Goal: Information Seeking & Learning: Learn about a topic

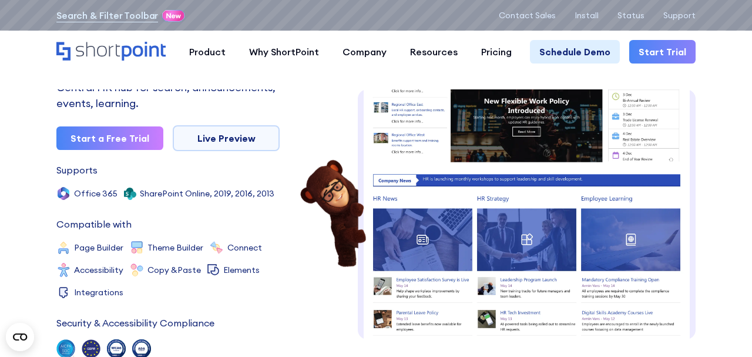
scroll to position [133, 0]
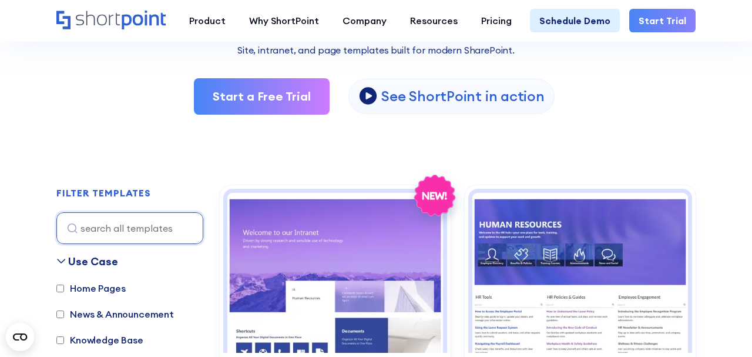
scroll to position [226, 0]
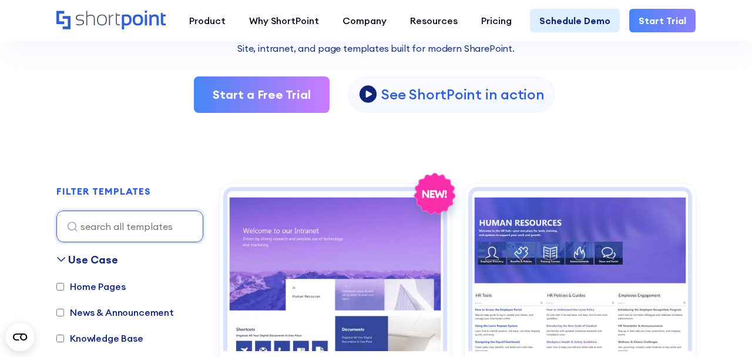
click at [65, 287] on label "Home Pages" at bounding box center [90, 286] width 69 height 14
click at [64, 287] on input "Home Pages" at bounding box center [60, 287] width 8 height 8
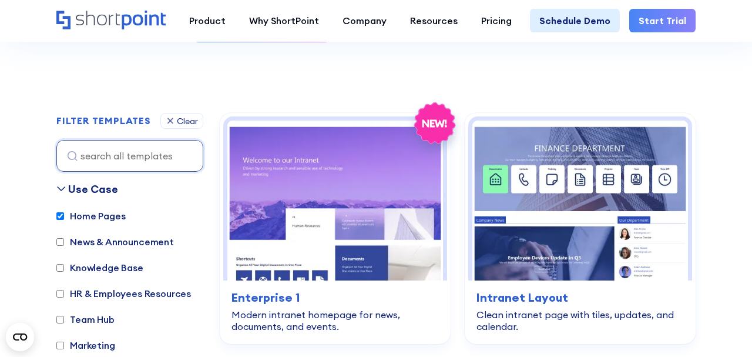
scroll to position [351, 0]
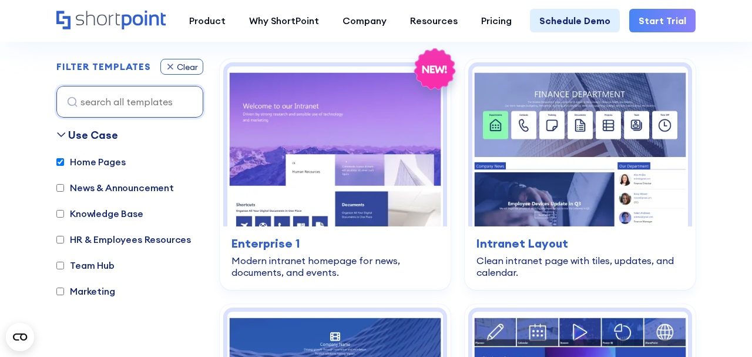
click at [177, 64] on div "Clear" at bounding box center [187, 67] width 21 height 8
checkbox input "false"
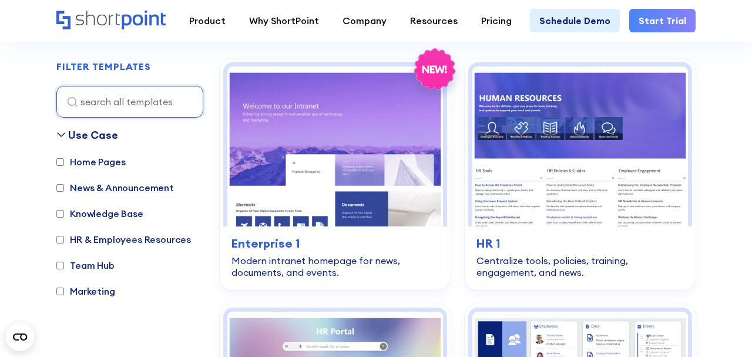
click at [67, 186] on label "News & Announcement" at bounding box center [115, 187] width 118 height 14
click at [64, 186] on input "News & Announcement" at bounding box center [60, 188] width 8 height 8
checkbox input "true"
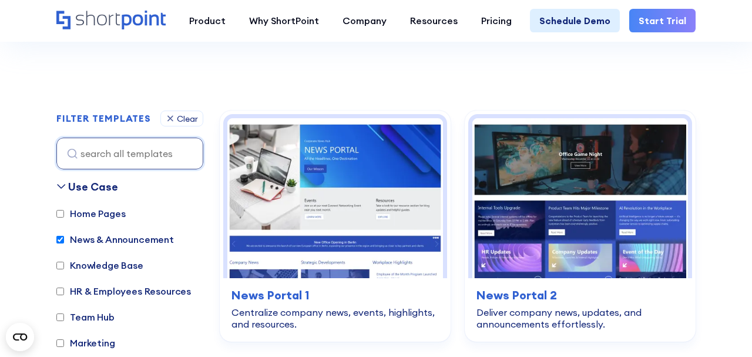
scroll to position [298, 0]
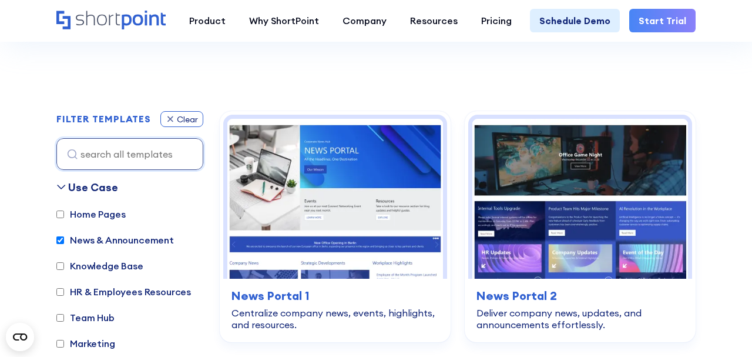
click at [173, 120] on icon at bounding box center [170, 119] width 9 height 10
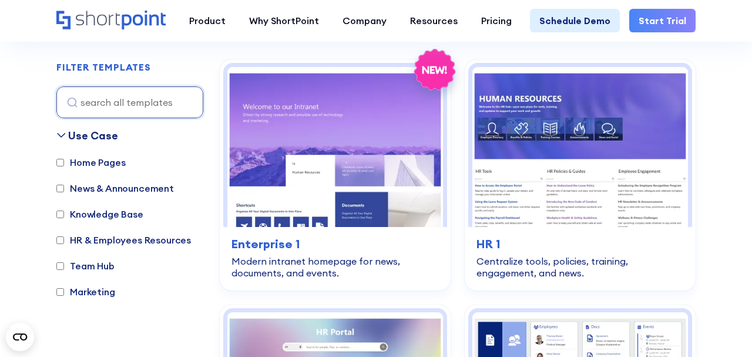
scroll to position [351, 0]
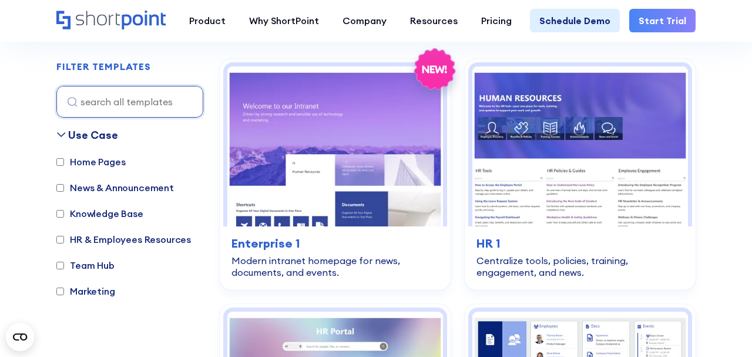
click at [62, 189] on input "News & Announcement" at bounding box center [60, 188] width 8 height 8
checkbox input "true"
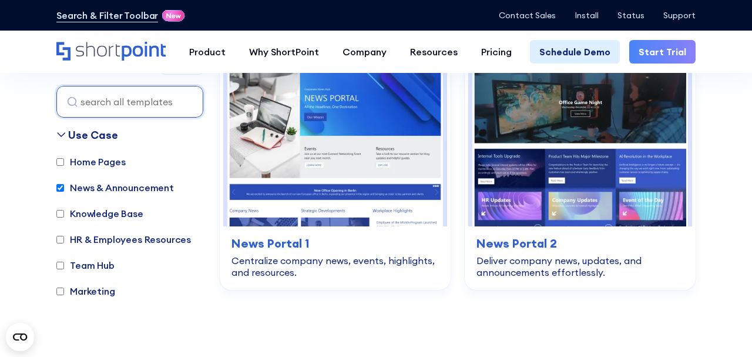
click at [63, 239] on input "HR & Employees Resources" at bounding box center [60, 240] width 8 height 8
checkbox input "true"
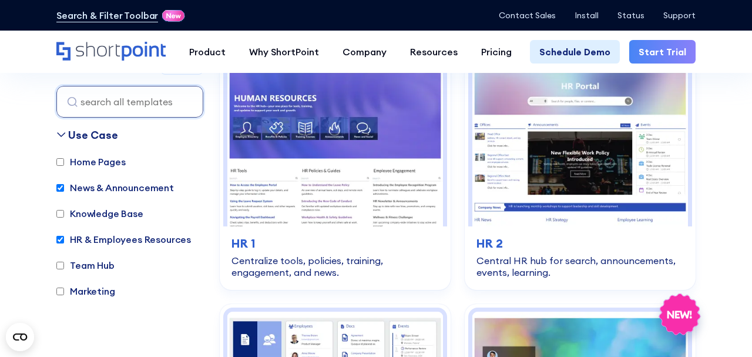
click at [61, 188] on input "News & Announcement" at bounding box center [60, 188] width 8 height 8
checkbox input "false"
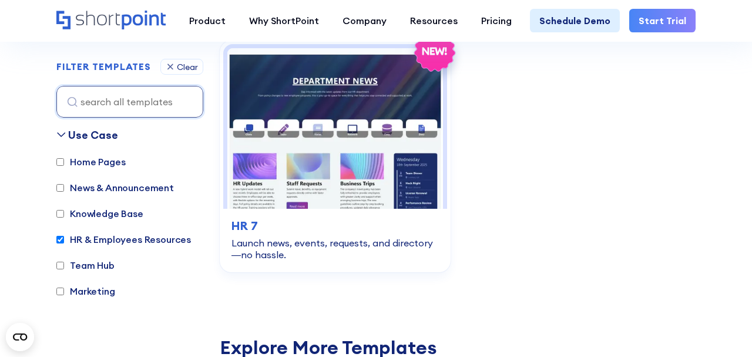
scroll to position [1105, 0]
click at [61, 267] on input "Team Hub" at bounding box center [60, 265] width 8 height 8
checkbox input "true"
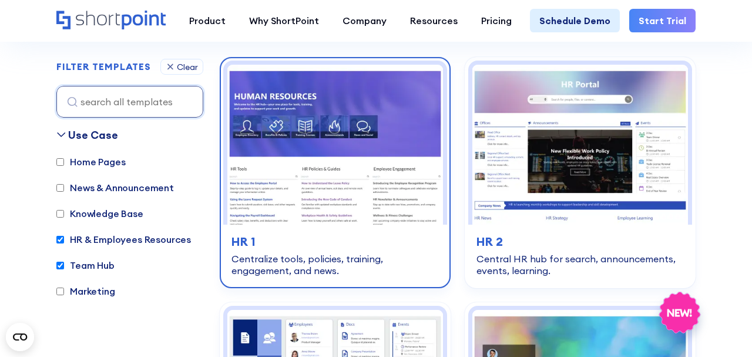
scroll to position [351, 0]
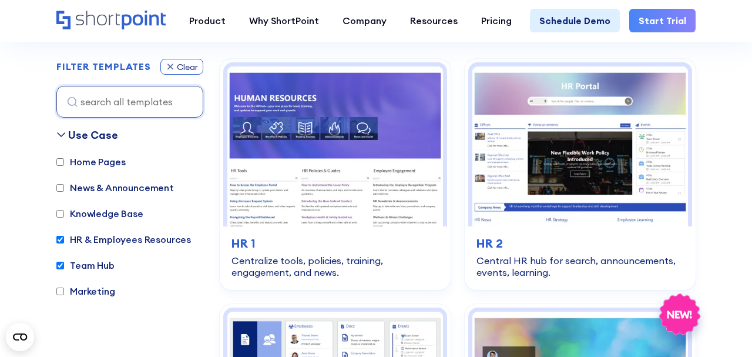
click at [169, 63] on icon at bounding box center [170, 67] width 9 height 10
checkbox input "false"
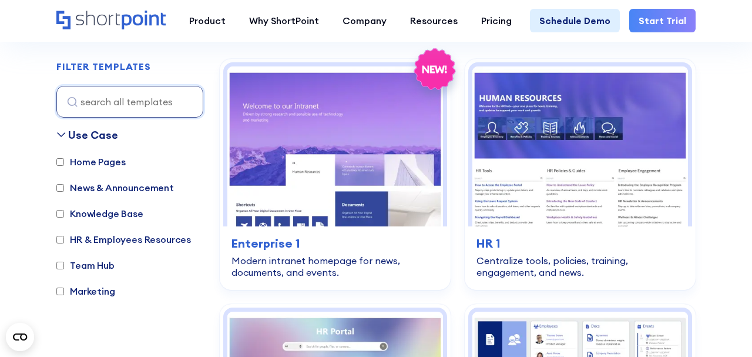
click at [56, 290] on input "Marketing" at bounding box center [60, 291] width 8 height 8
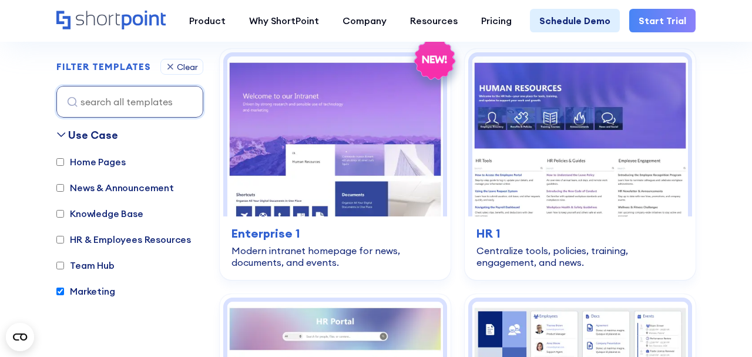
scroll to position [390, 0]
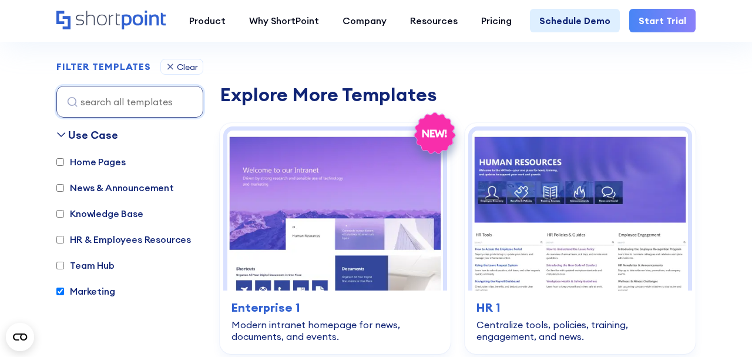
click at [62, 290] on input "Marketing" at bounding box center [60, 291] width 8 height 8
checkbox input "false"
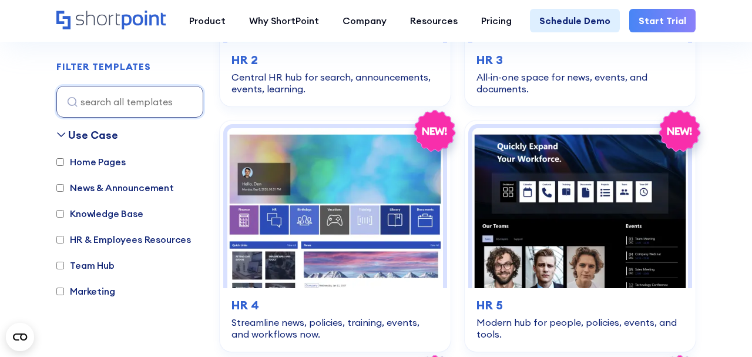
scroll to position [351, 0]
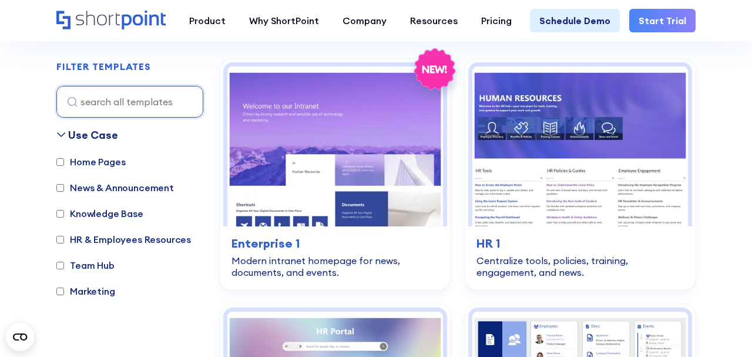
click at [59, 268] on input "Team Hub" at bounding box center [60, 265] width 8 height 8
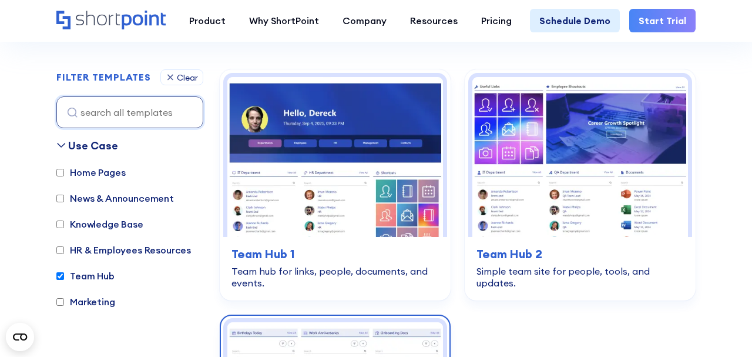
scroll to position [340, 0]
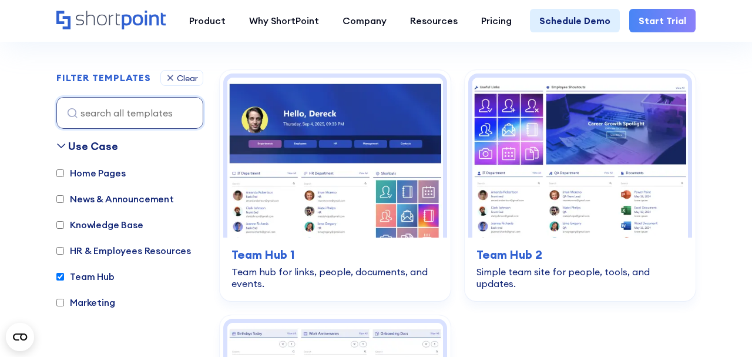
click at [64, 274] on label "Team Hub" at bounding box center [85, 276] width 58 height 14
click at [64, 274] on input "Team Hub" at bounding box center [60, 277] width 8 height 8
checkbox input "false"
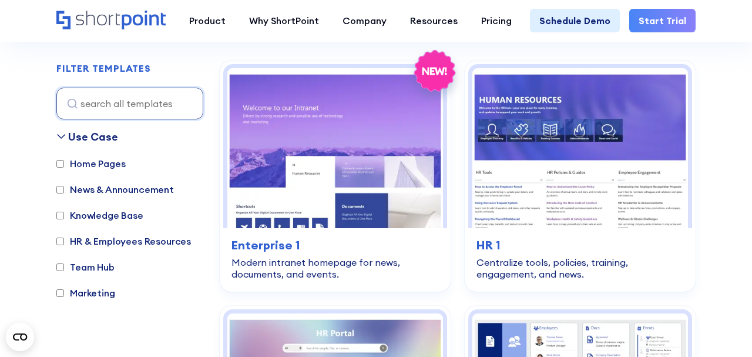
scroll to position [351, 0]
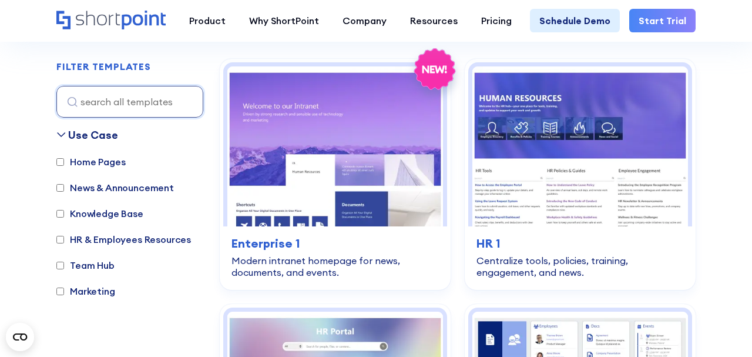
click at [60, 243] on label "HR & Employees Resources" at bounding box center [123, 239] width 135 height 14
click at [60, 243] on input "HR & Employees Resources" at bounding box center [60, 240] width 8 height 8
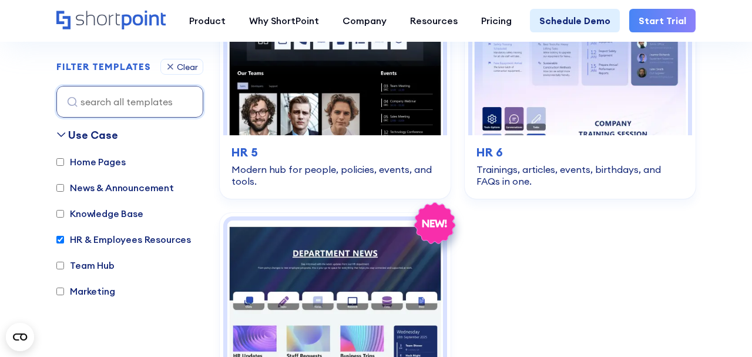
scroll to position [880, 0]
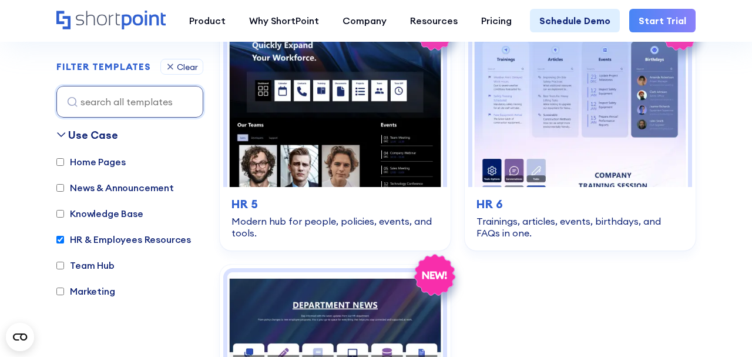
click at [62, 236] on input "HR & Employees Resources" at bounding box center [60, 240] width 8 height 8
checkbox input "false"
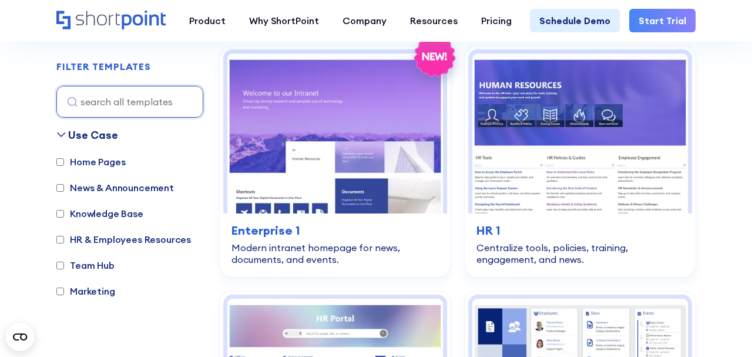
scroll to position [351, 0]
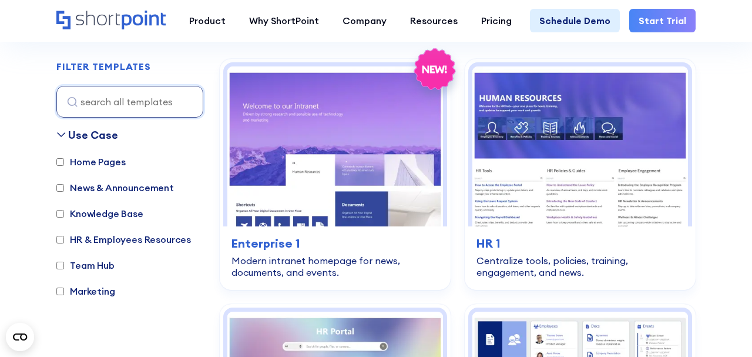
click at [61, 213] on input "Knowledge Base" at bounding box center [60, 214] width 8 height 8
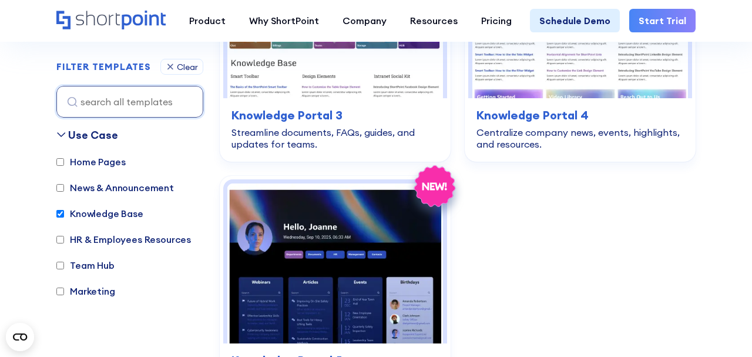
scroll to position [627, 0]
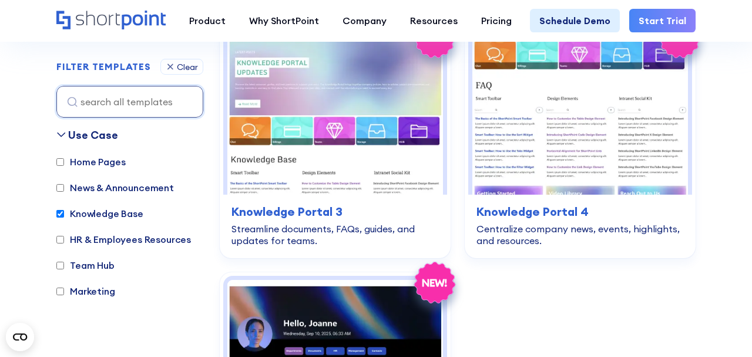
click at [61, 214] on input "Knowledge Base" at bounding box center [60, 214] width 8 height 8
checkbox input "false"
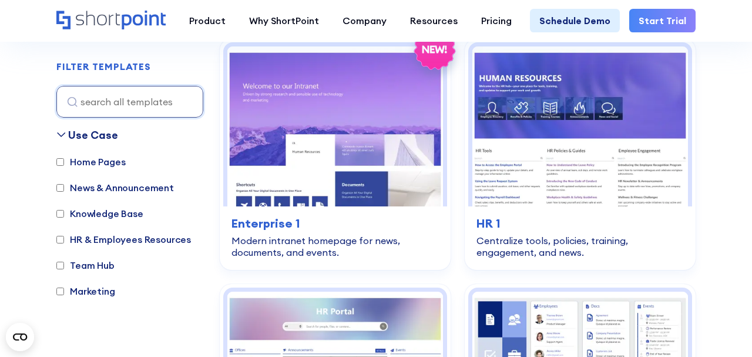
scroll to position [351, 0]
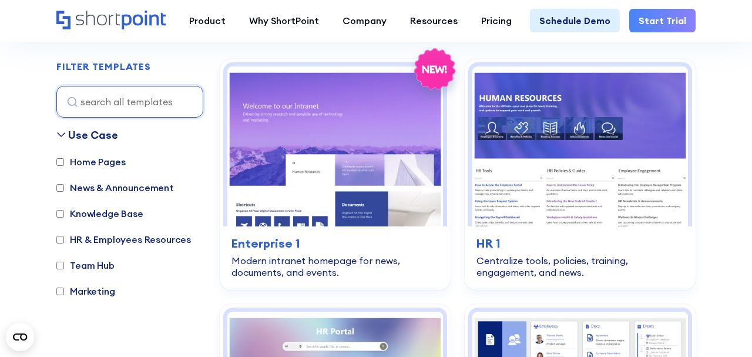
click at [63, 190] on input "News & Announcement" at bounding box center [60, 188] width 8 height 8
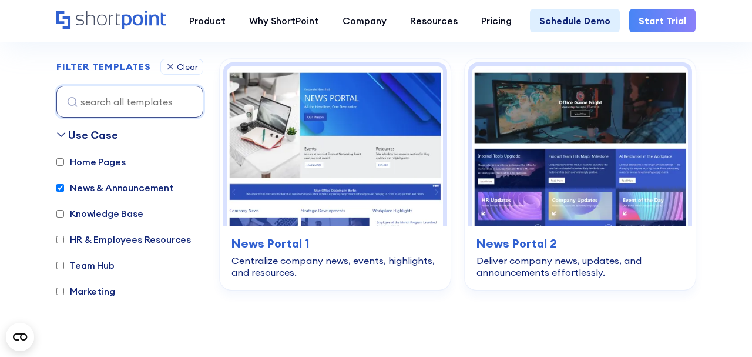
click at [58, 186] on input "News & Announcement" at bounding box center [60, 188] width 8 height 8
checkbox input "false"
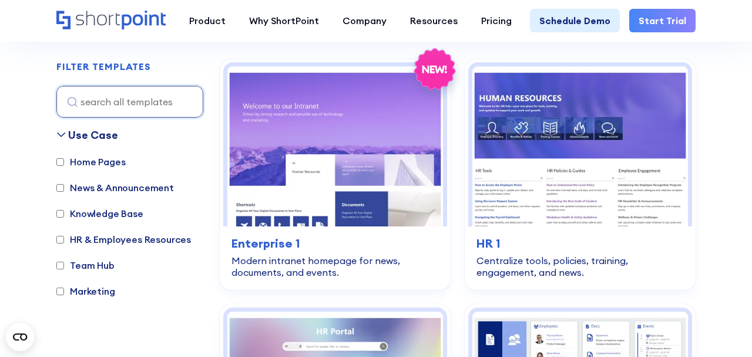
click at [62, 161] on input "Home Pages" at bounding box center [60, 162] width 8 height 8
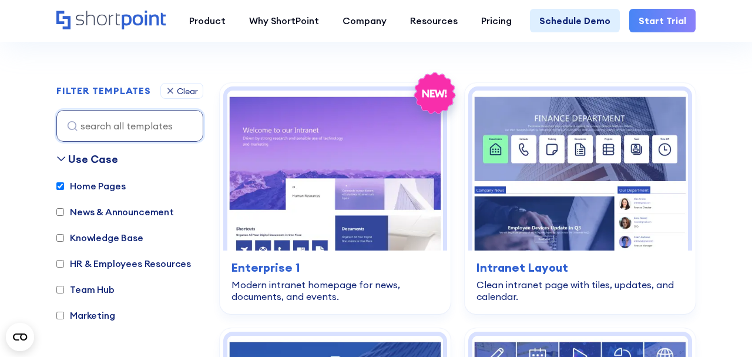
scroll to position [329, 0]
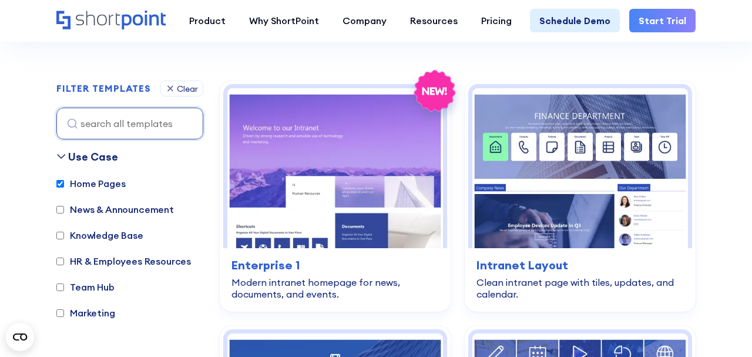
click at [63, 183] on input "Home Pages" at bounding box center [60, 184] width 8 height 8
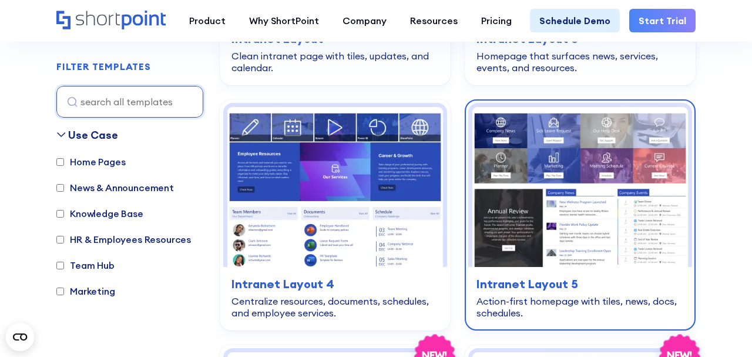
scroll to position [1536, 0]
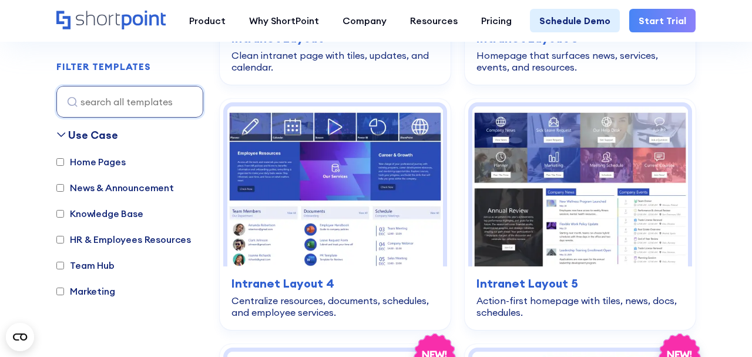
click at [63, 163] on input "Home Pages" at bounding box center [60, 162] width 8 height 8
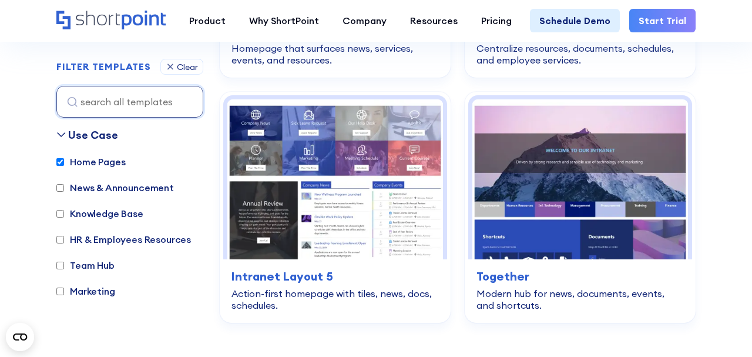
scroll to position [807, 0]
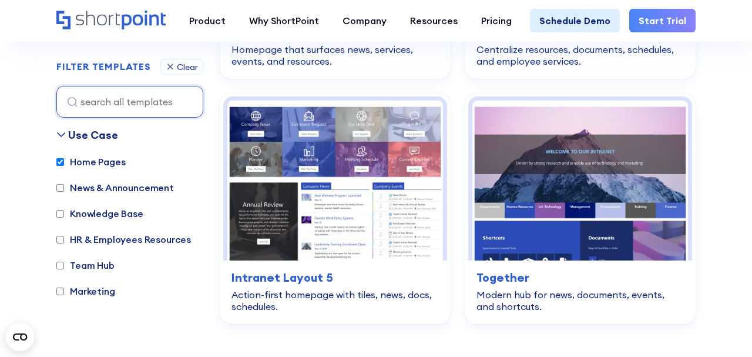
click at [61, 158] on input "Home Pages" at bounding box center [60, 162] width 8 height 8
checkbox input "false"
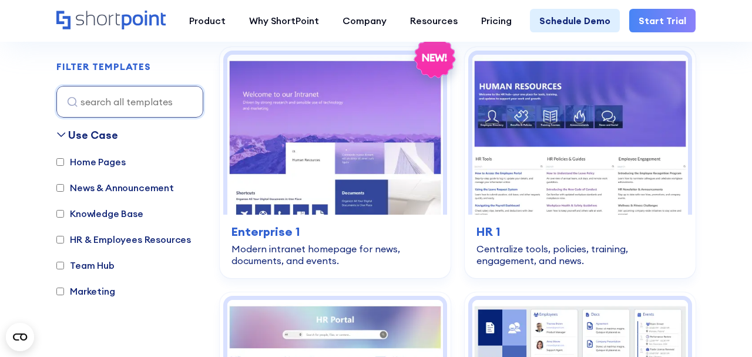
scroll to position [351, 0]
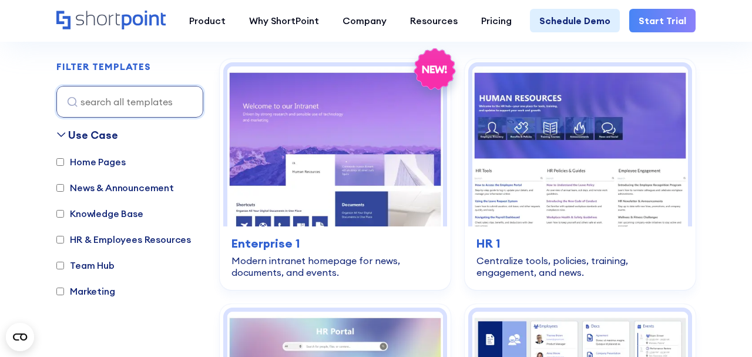
click at [62, 187] on input "News & Announcement" at bounding box center [60, 188] width 8 height 8
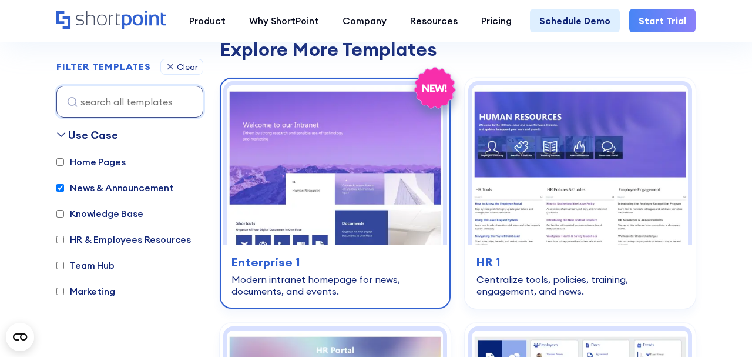
scroll to position [667, 0]
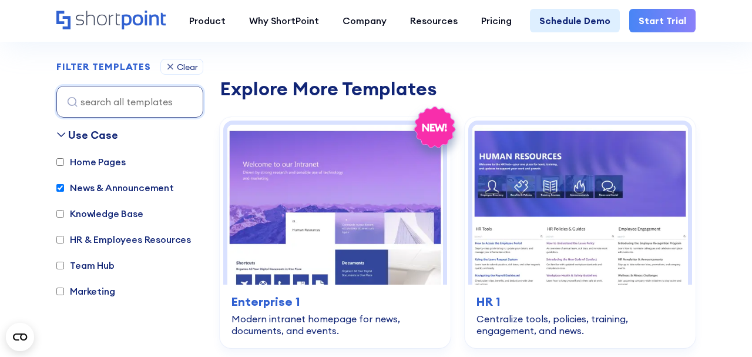
click at [63, 188] on input "News & Announcement" at bounding box center [60, 188] width 8 height 8
checkbox input "false"
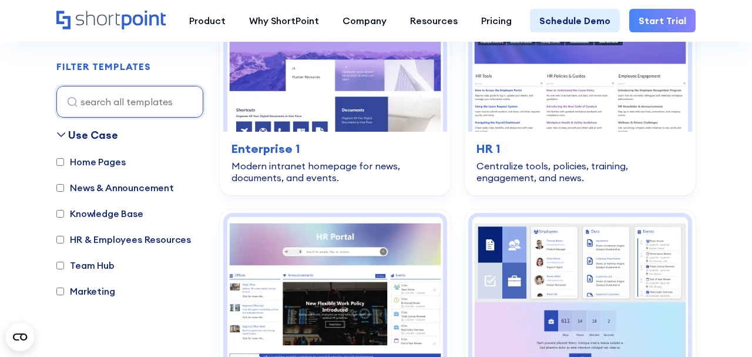
scroll to position [351, 0]
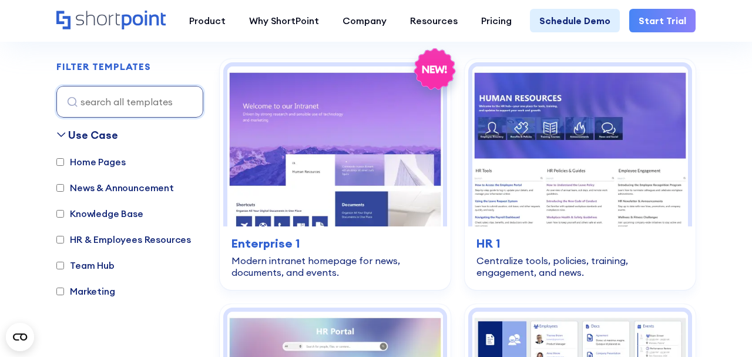
click at [61, 215] on input "Knowledge Base" at bounding box center [60, 214] width 8 height 8
checkbox input "true"
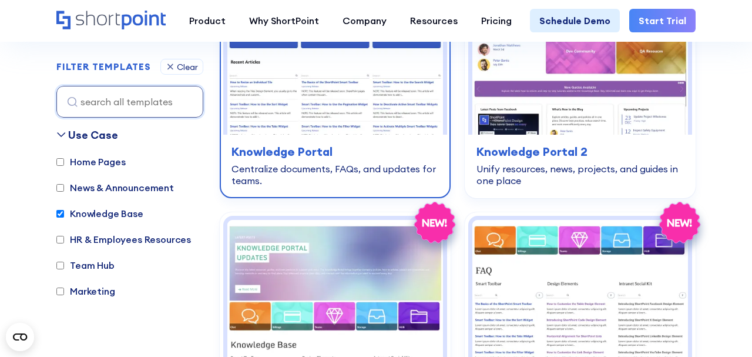
scroll to position [458, 0]
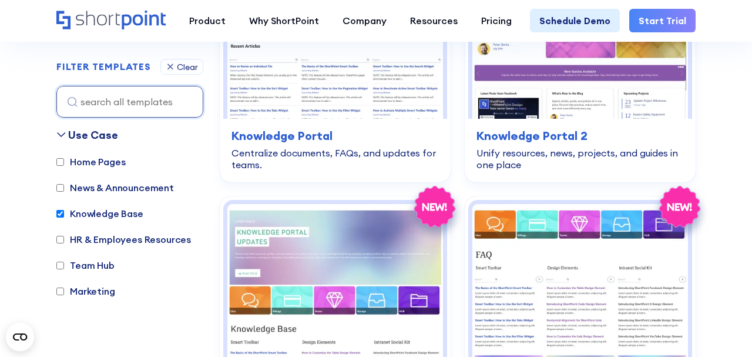
click at [62, 159] on input "Home Pages" at bounding box center [60, 162] width 8 height 8
checkbox input "true"
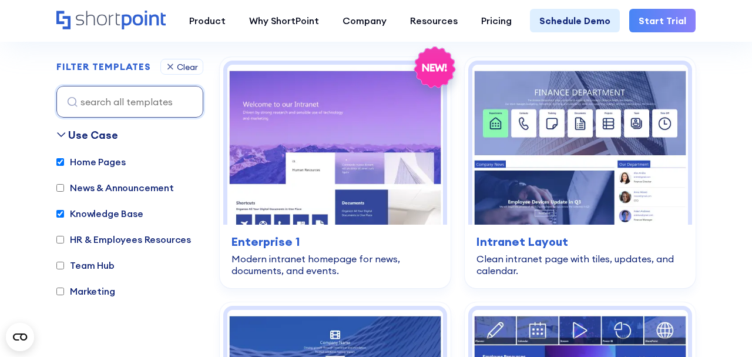
scroll to position [351, 0]
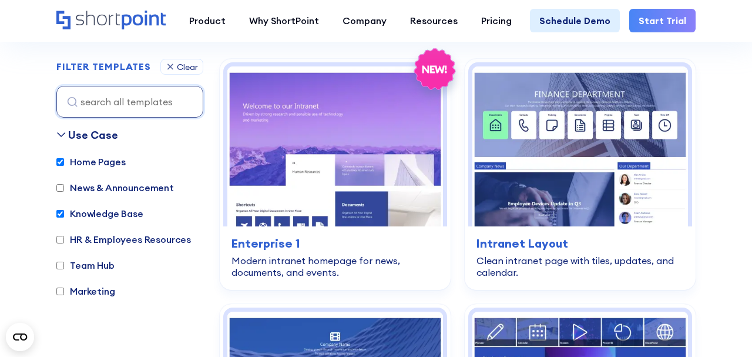
click at [61, 202] on div "Home Pages News & Announcement Knowledge Base HR & Employees Resources Team Hub…" at bounding box center [129, 245] width 147 height 181
click at [61, 211] on input "Knowledge Base" at bounding box center [60, 214] width 8 height 8
checkbox input "false"
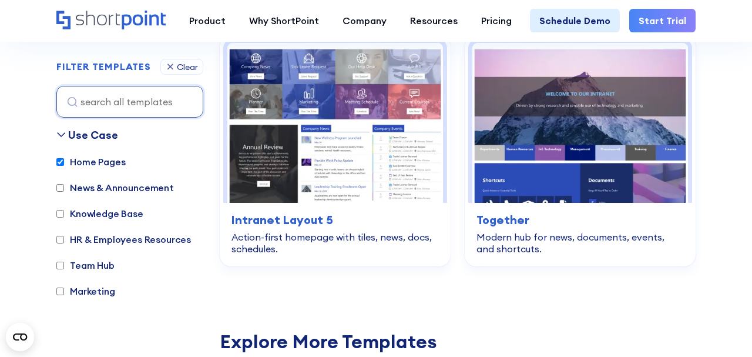
scroll to position [877, 0]
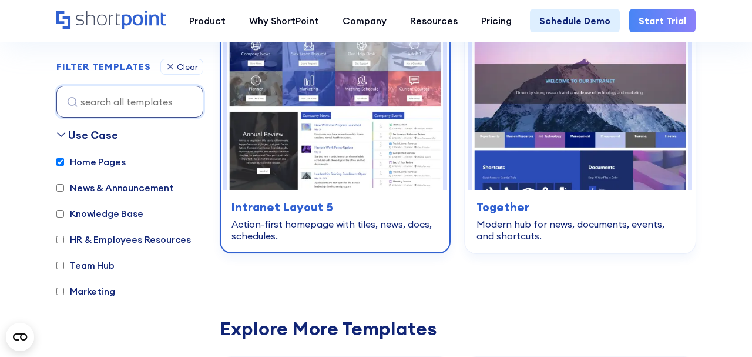
click at [339, 129] on img at bounding box center [335, 110] width 216 height 160
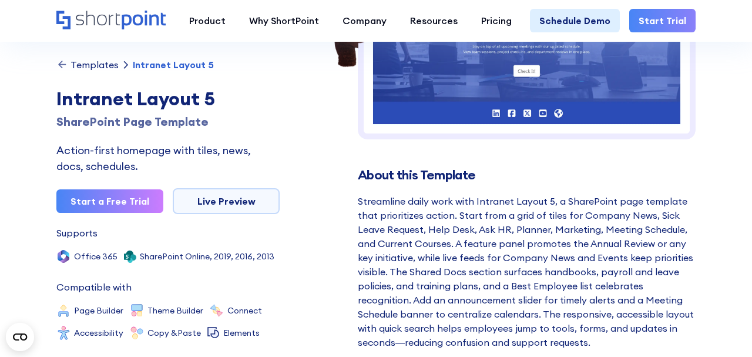
scroll to position [337, 0]
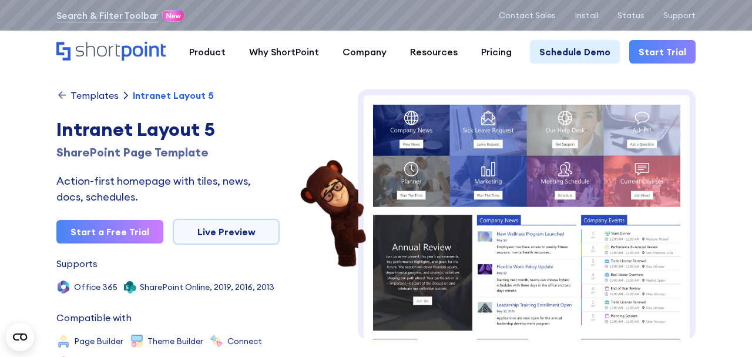
click at [537, 219] on img at bounding box center [527, 360] width 338 height 543
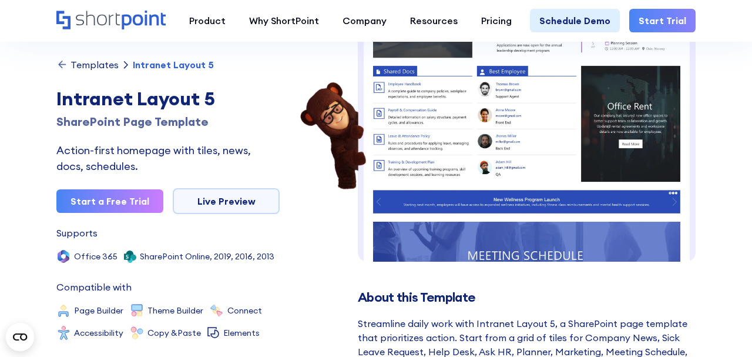
scroll to position [186, 0]
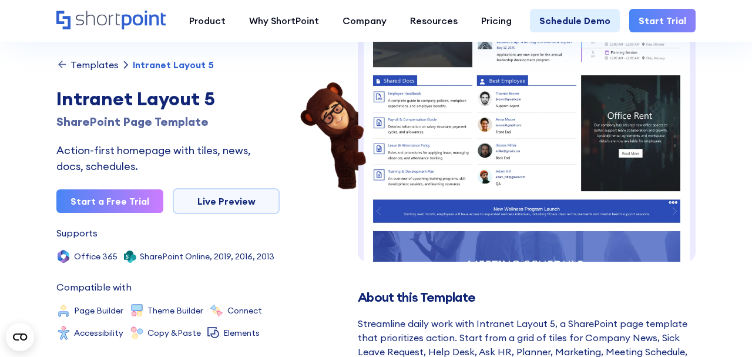
click at [550, 193] on img at bounding box center [527, 97] width 338 height 543
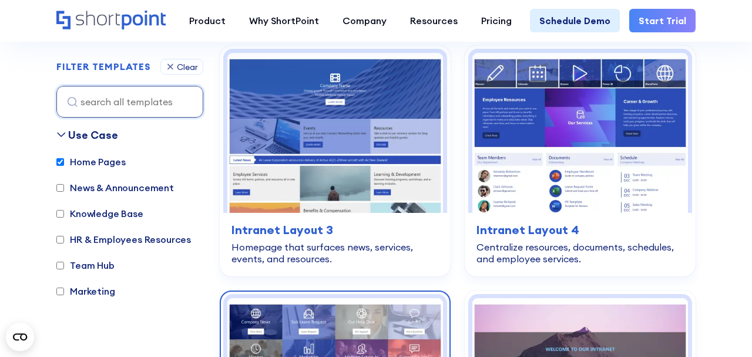
scroll to position [597, 0]
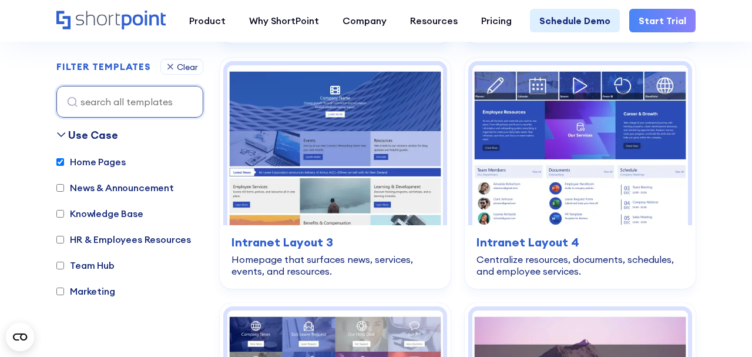
click at [59, 165] on input "Home Pages" at bounding box center [60, 162] width 8 height 8
checkbox input "false"
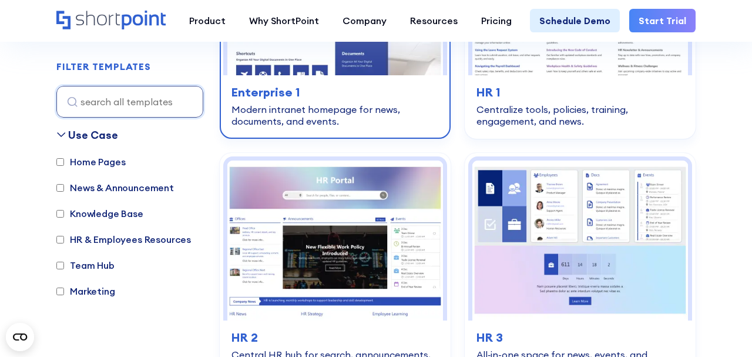
scroll to position [543, 0]
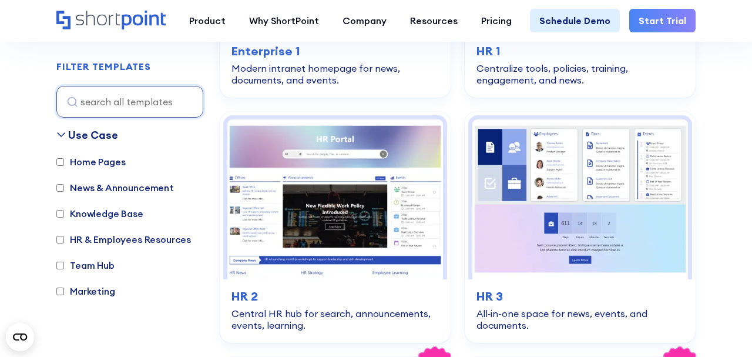
click at [58, 240] on input "HR & Employees Resources" at bounding box center [60, 240] width 8 height 8
checkbox input "true"
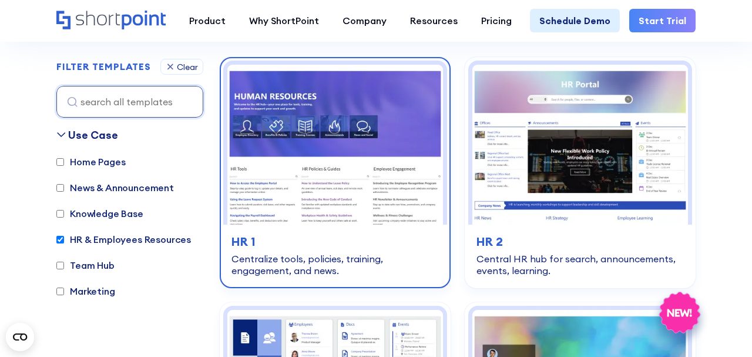
scroll to position [351, 0]
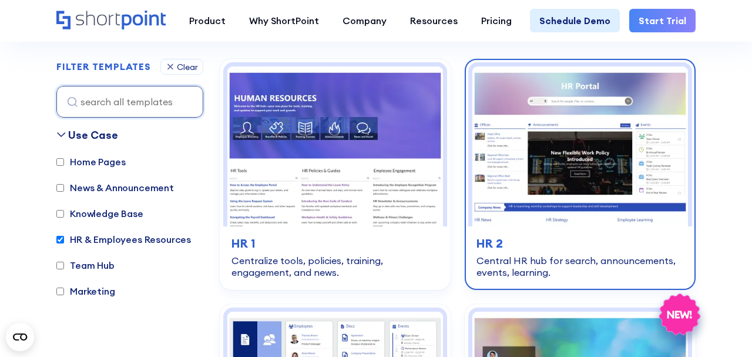
click at [591, 121] on img at bounding box center [580, 146] width 216 height 160
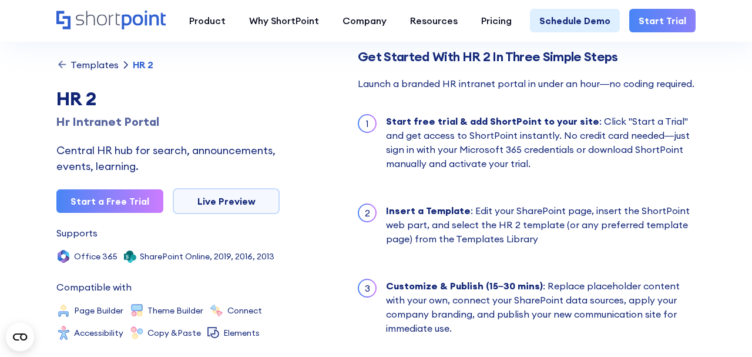
scroll to position [1082, 0]
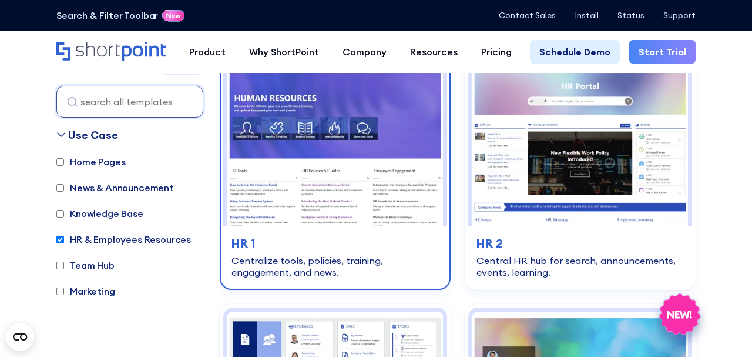
click at [360, 240] on h3 "HR 1" at bounding box center [334, 243] width 207 height 18
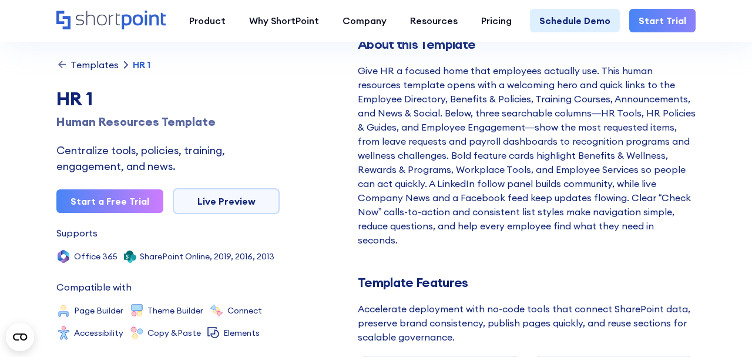
scroll to position [320, 0]
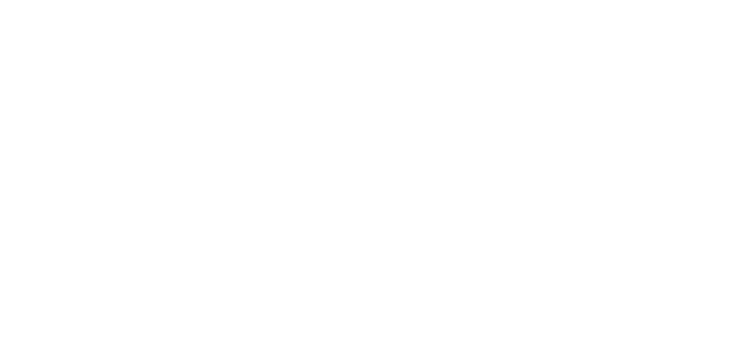
scroll to position [351, 0]
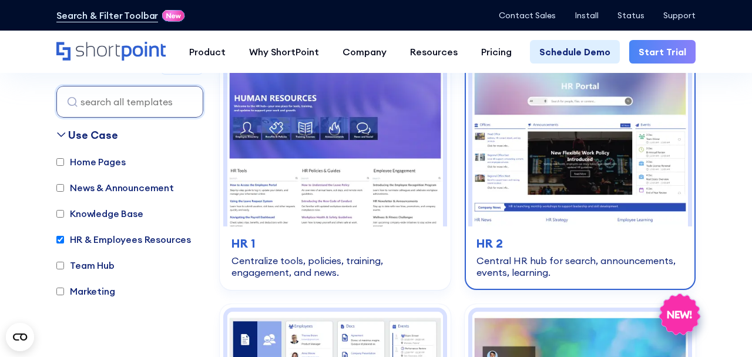
click at [557, 159] on img at bounding box center [580, 146] width 216 height 160
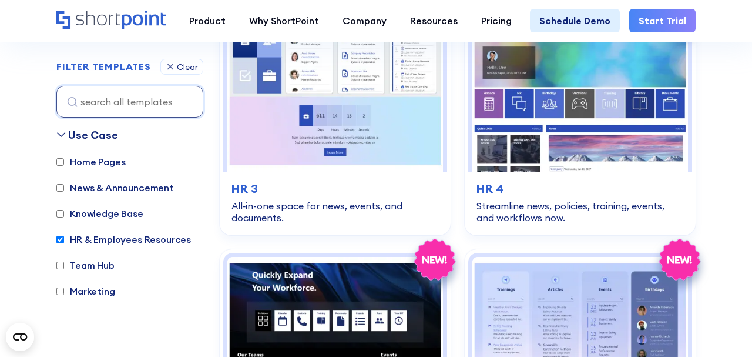
scroll to position [660, 0]
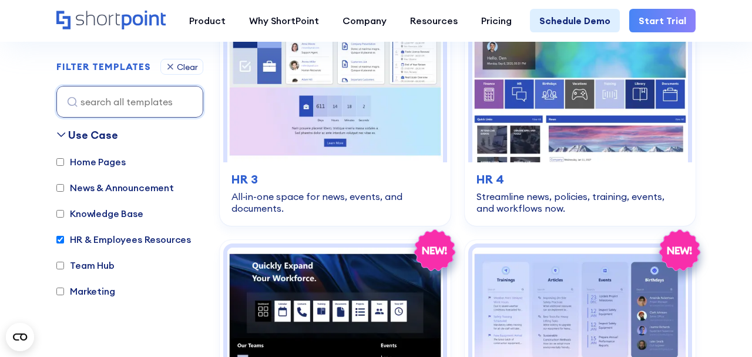
click at [62, 239] on input "HR & Employees Resources" at bounding box center [60, 240] width 8 height 8
checkbox input "false"
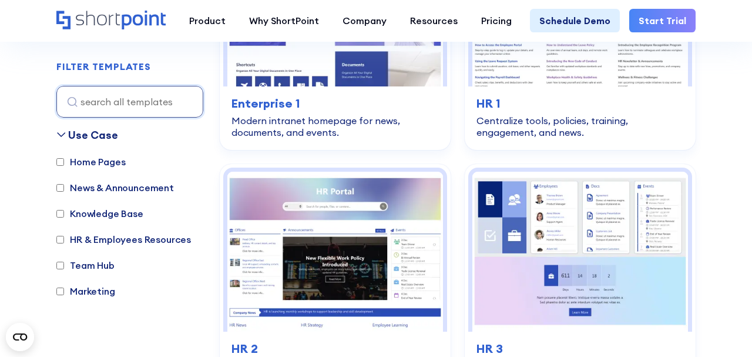
scroll to position [351, 0]
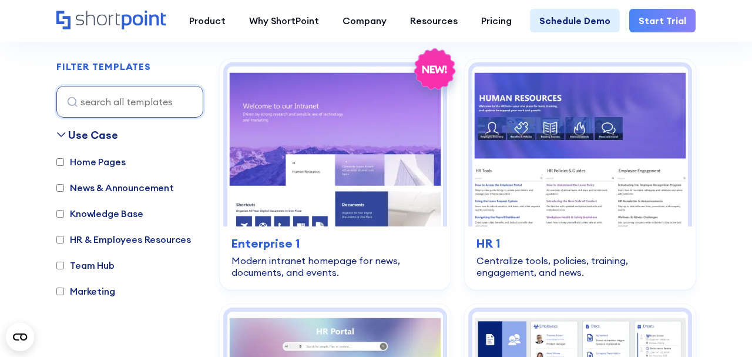
click at [61, 163] on input "Home Pages" at bounding box center [60, 162] width 8 height 8
checkbox input "true"
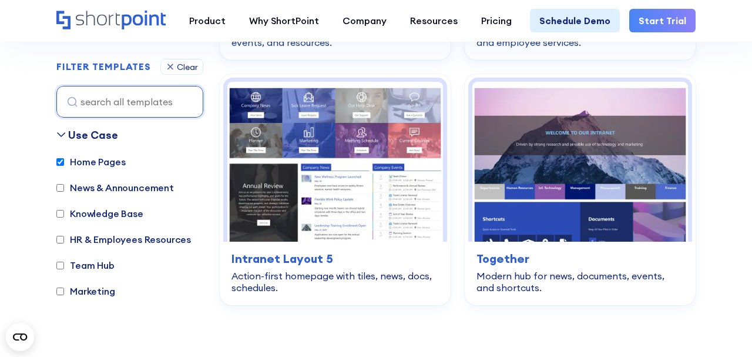
scroll to position [827, 0]
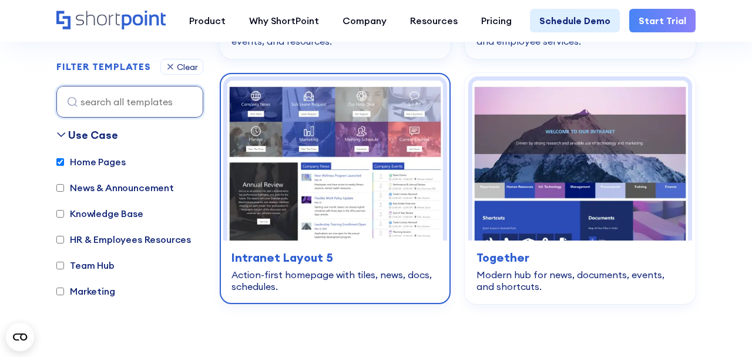
click at [343, 172] on img at bounding box center [335, 160] width 216 height 160
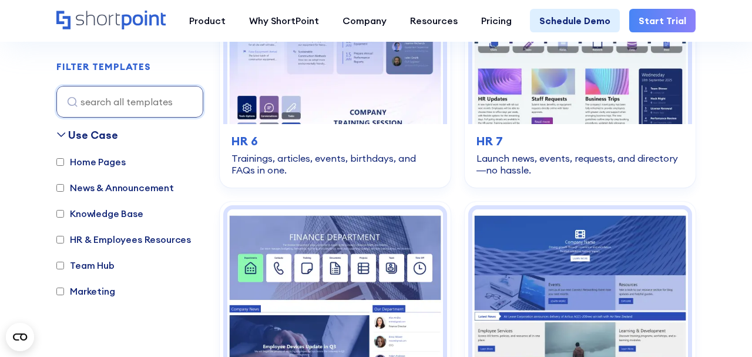
scroll to position [1213, 0]
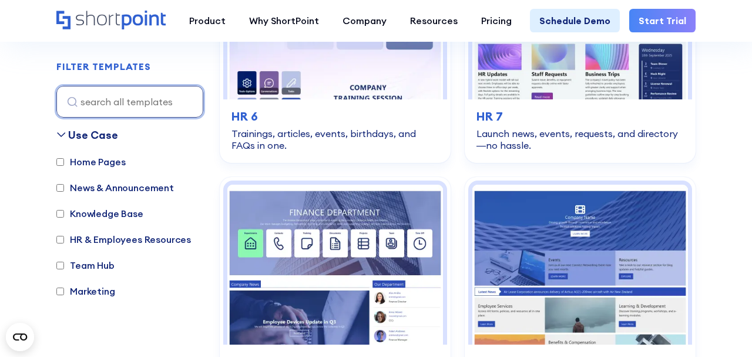
click at [130, 106] on input at bounding box center [129, 102] width 147 height 32
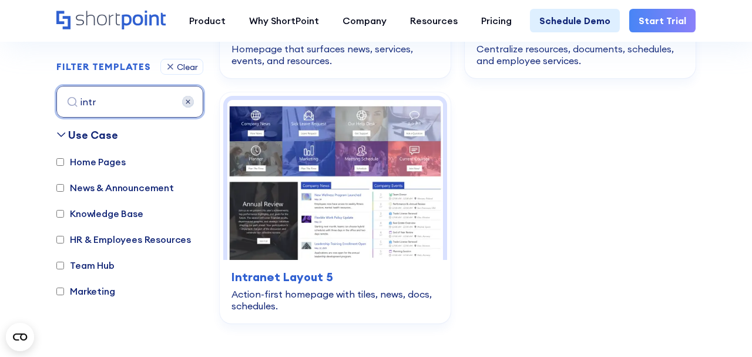
scroll to position [814, 0]
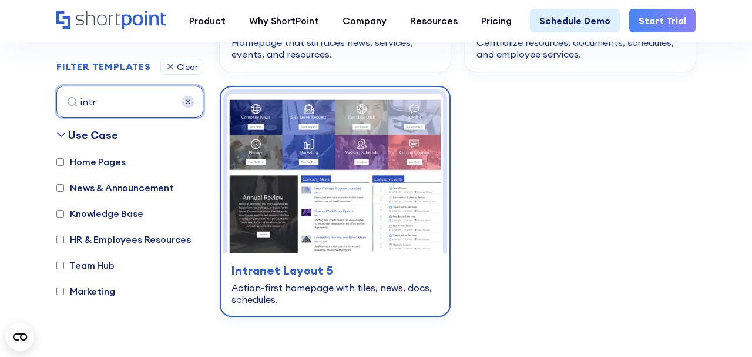
type input "intr"
click at [327, 184] on img at bounding box center [335, 173] width 216 height 160
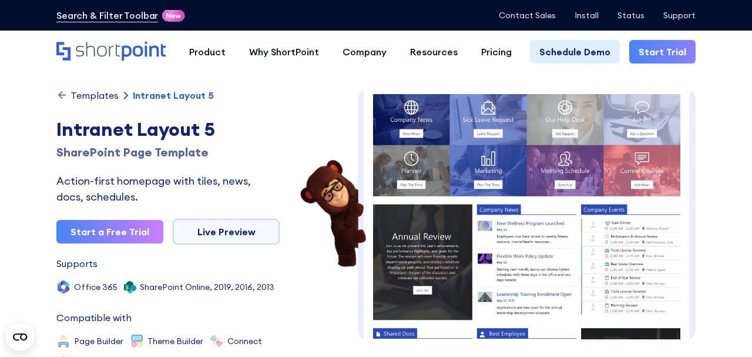
scroll to position [293, 0]
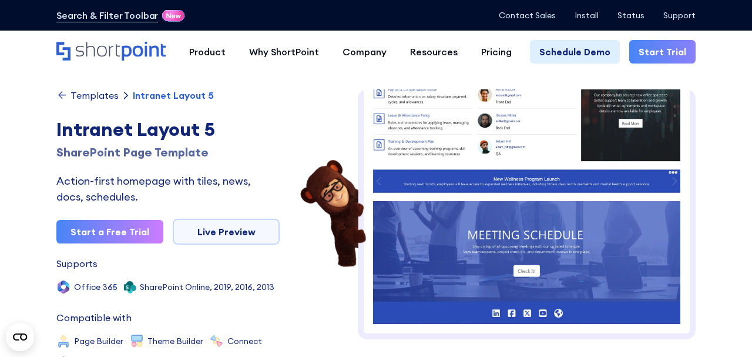
click at [548, 206] on img at bounding box center [527, 67] width 338 height 543
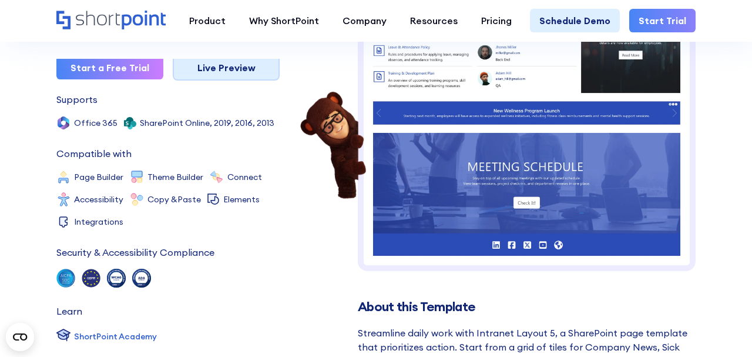
scroll to position [0, 0]
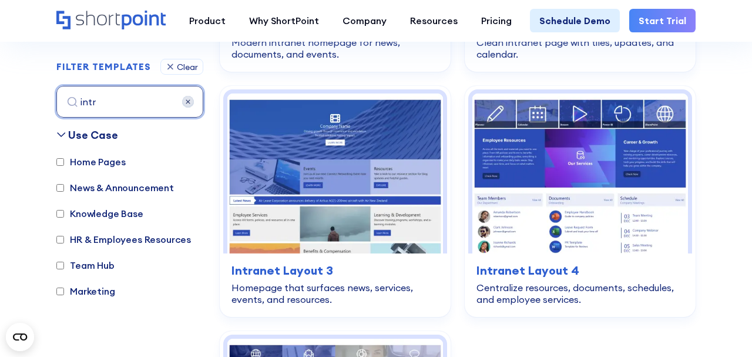
click at [138, 98] on input "intr" at bounding box center [129, 102] width 147 height 32
paste input "SharePoint Online Communication Site"
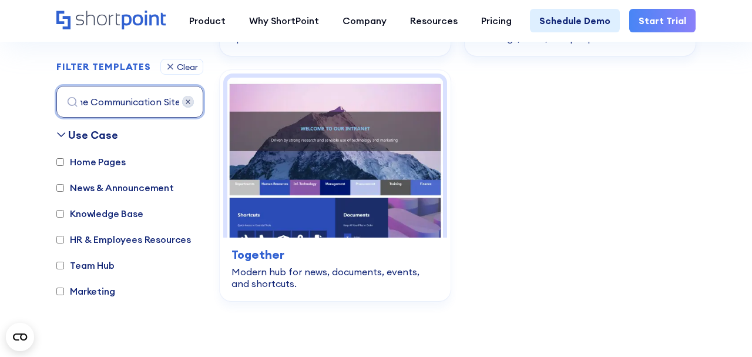
scroll to position [3403, 0]
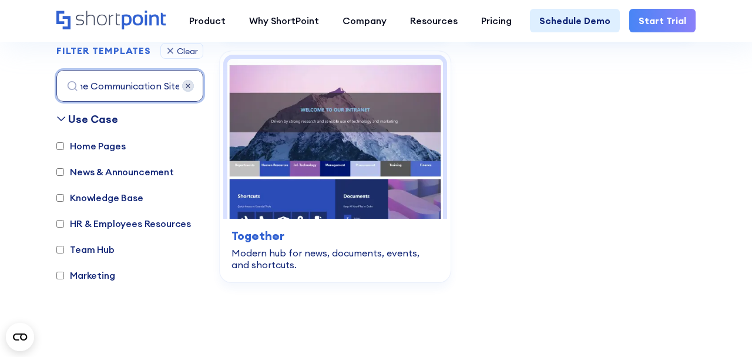
type input "SharePoint Online Communication Site"
click at [102, 272] on label "Marketing" at bounding box center [85, 275] width 59 height 14
click at [64, 272] on input "Marketing" at bounding box center [60, 275] width 8 height 8
checkbox input "true"
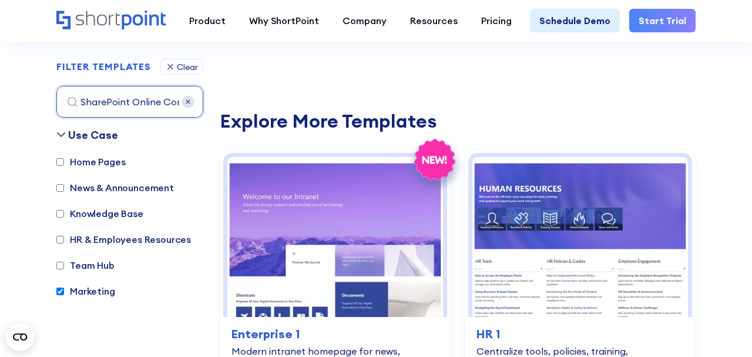
scroll to position [351, 0]
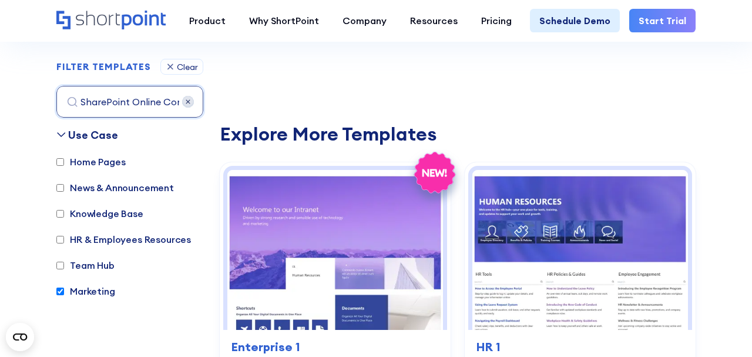
click at [187, 99] on img at bounding box center [188, 102] width 12 height 12
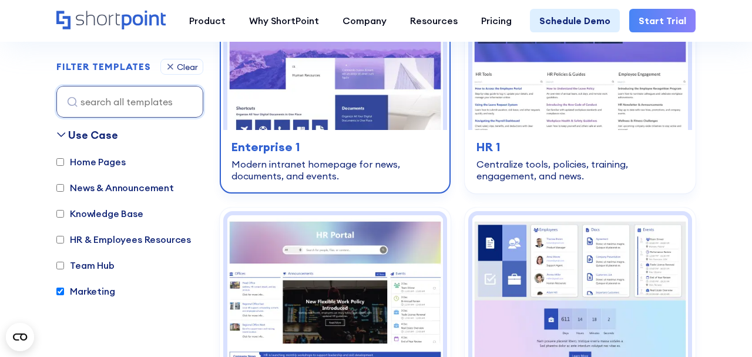
scroll to position [554, 0]
